Goal: Task Accomplishment & Management: Use online tool/utility

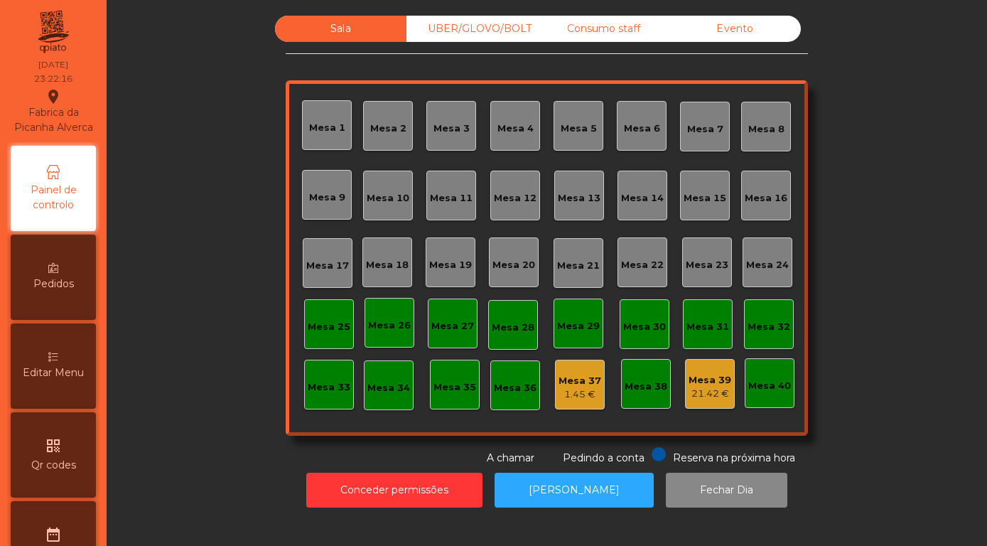
scroll to position [406, 0]
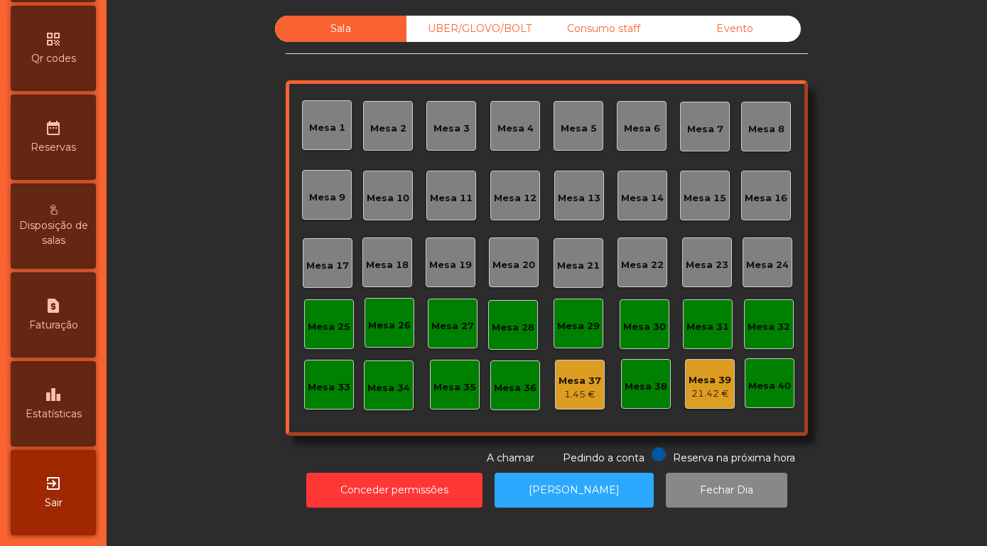
click at [47, 394] on icon "leaderboard" at bounding box center [53, 394] width 17 height 17
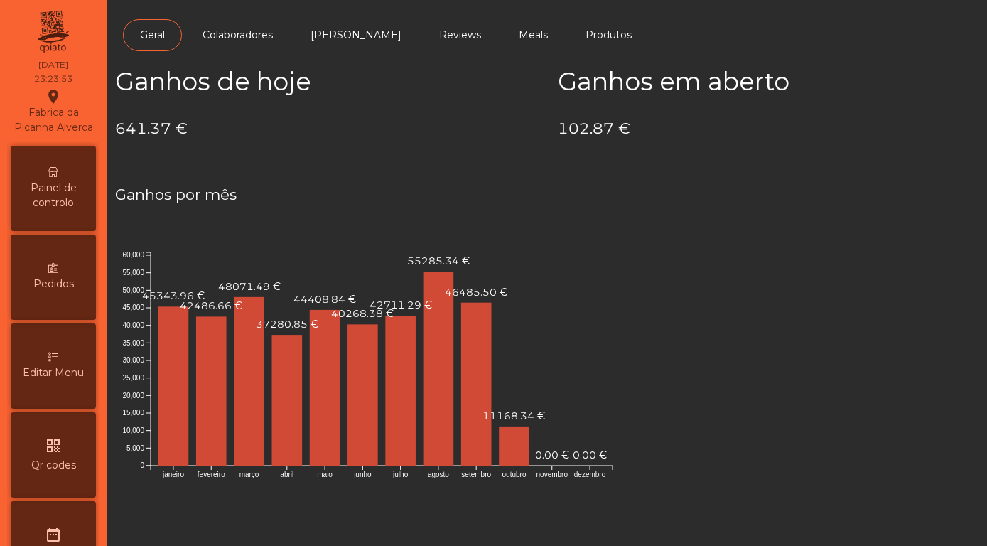
click at [43, 205] on span "Painel de controlo" at bounding box center [53, 195] width 78 height 30
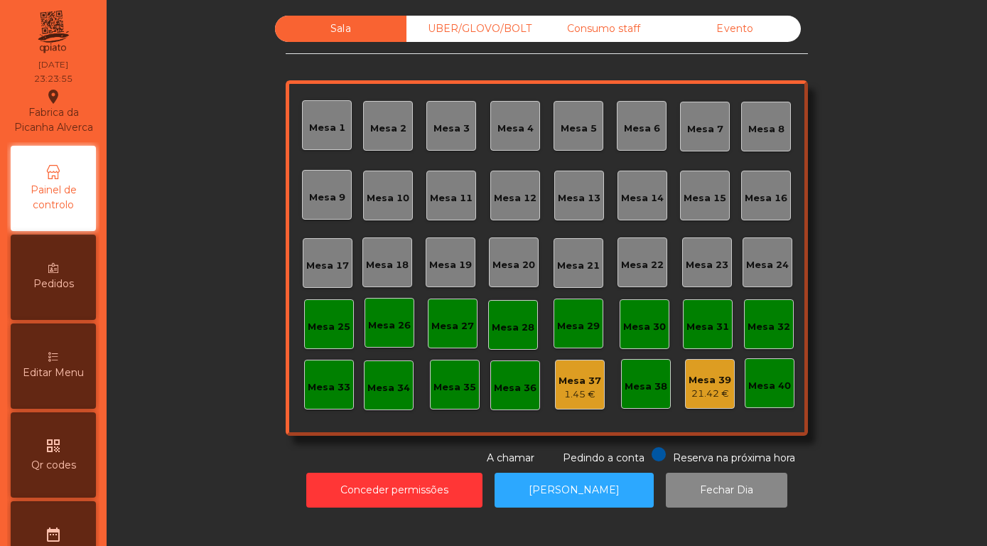
click at [742, 35] on div "Evento" at bounding box center [734, 29] width 131 height 26
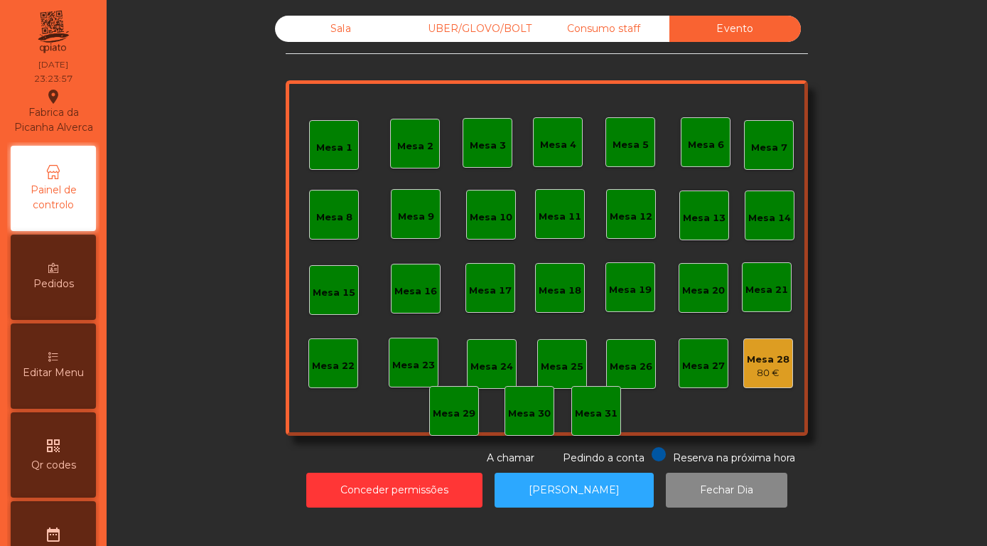
click at [763, 367] on div "Mesa 28" at bounding box center [768, 359] width 43 height 14
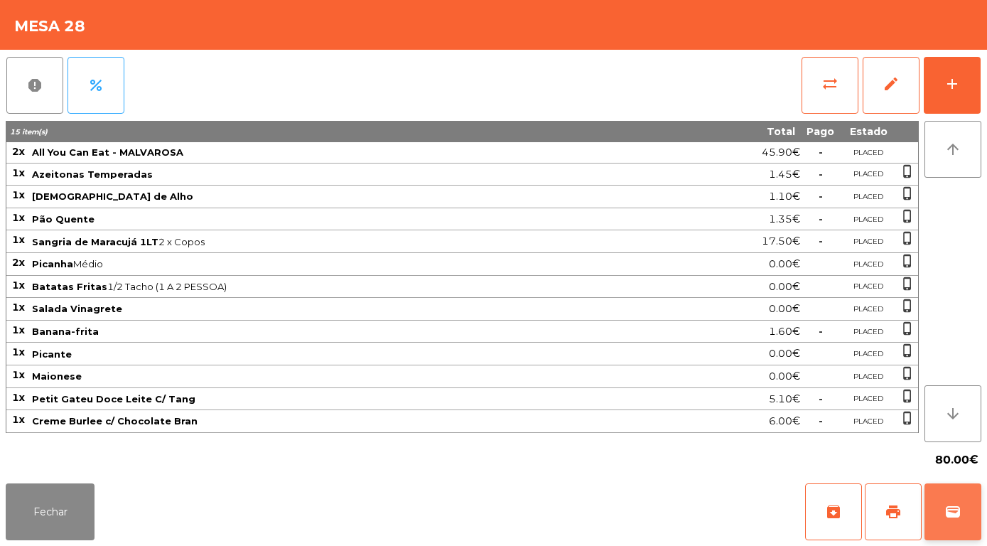
click at [953, 517] on span "wallet" at bounding box center [952, 511] width 17 height 17
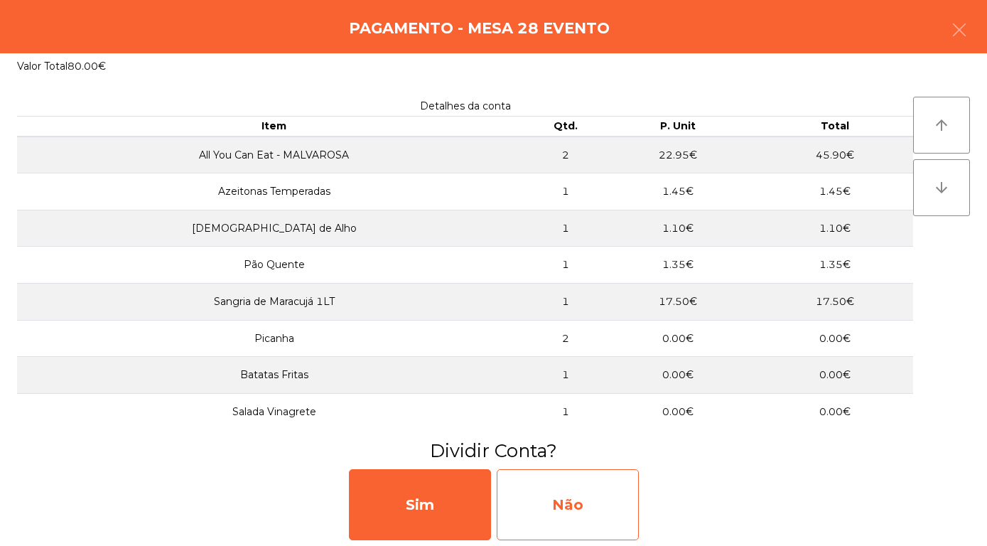
click at [549, 496] on div "Não" at bounding box center [568, 504] width 142 height 71
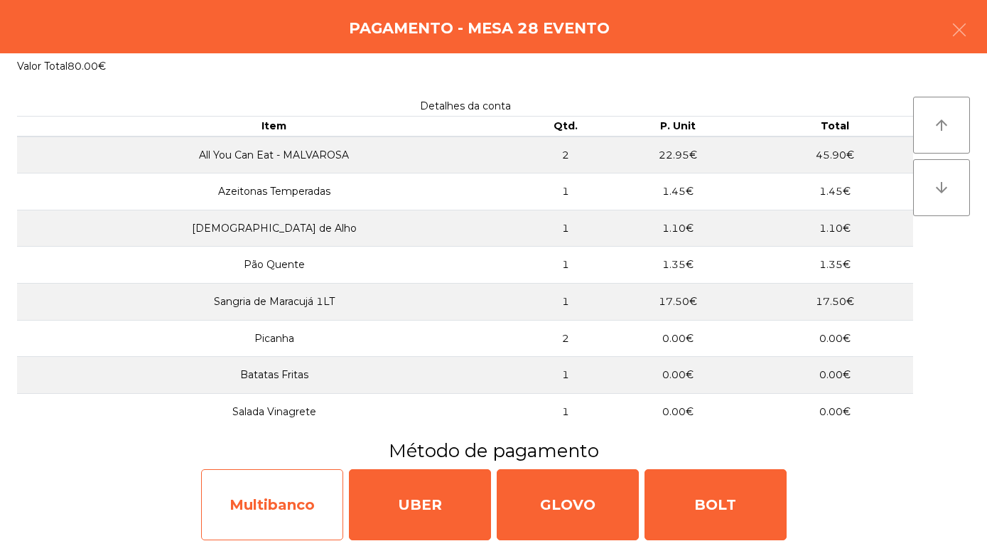
click at [259, 504] on div "Multibanco" at bounding box center [272, 504] width 142 height 71
select select "**"
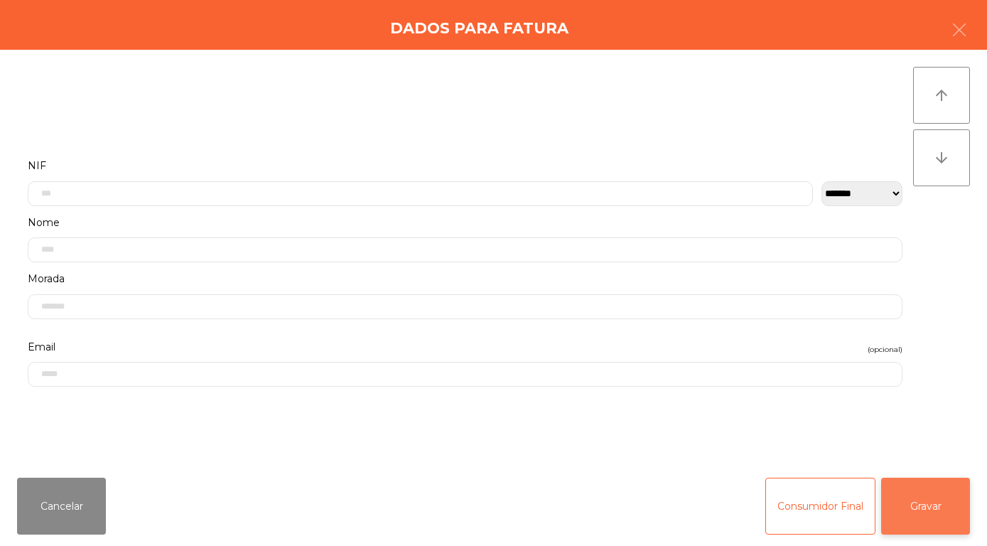
click at [911, 521] on button "Gravar" at bounding box center [925, 505] width 89 height 57
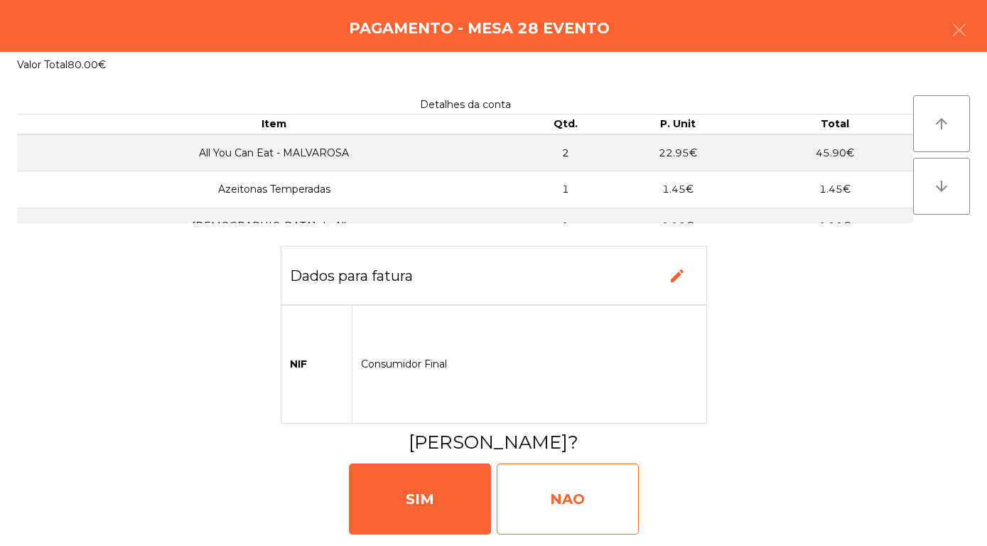
click at [577, 493] on div "NAO" at bounding box center [568, 498] width 142 height 71
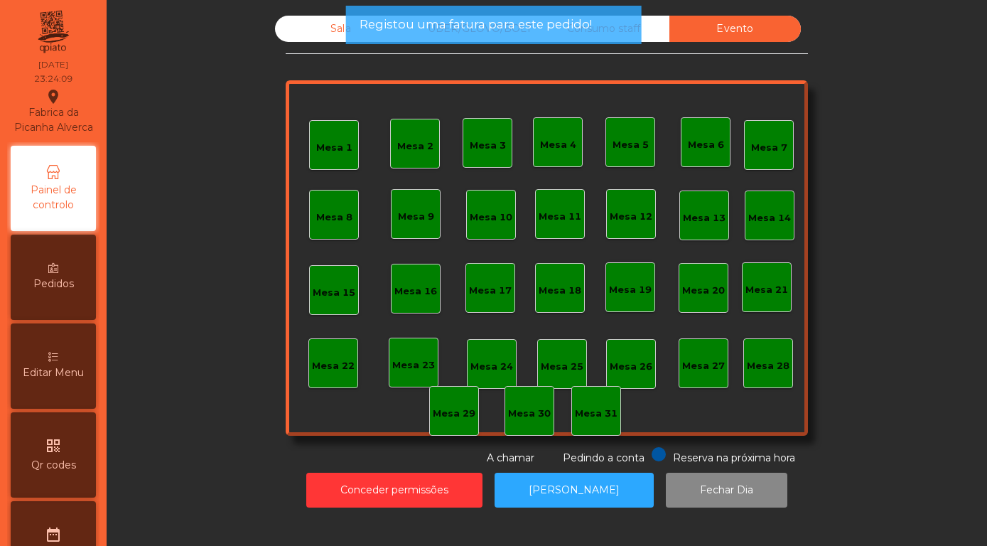
scroll to position [406, 0]
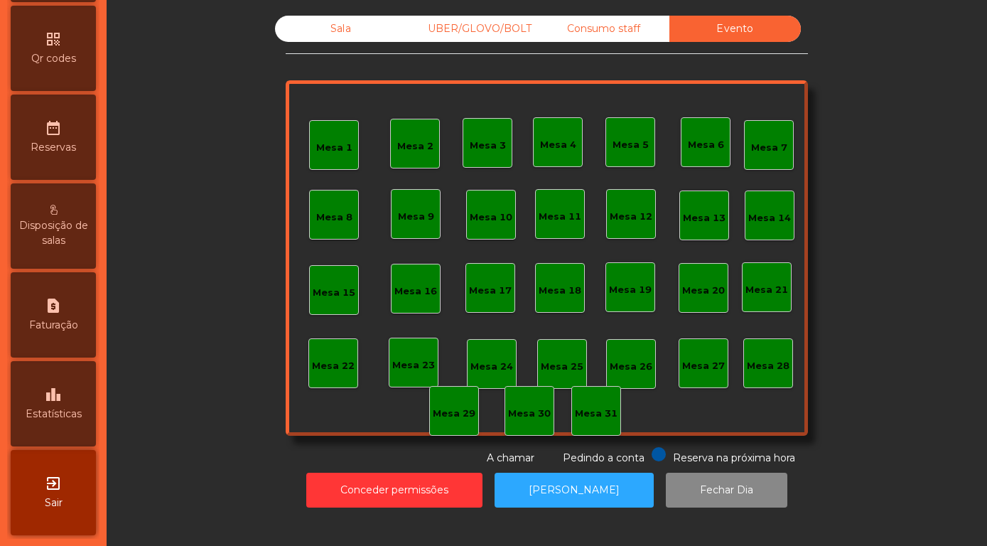
click at [63, 403] on div "leaderboard Estatísticas" at bounding box center [53, 403] width 85 height 85
